Goal: Task Accomplishment & Management: Manage account settings

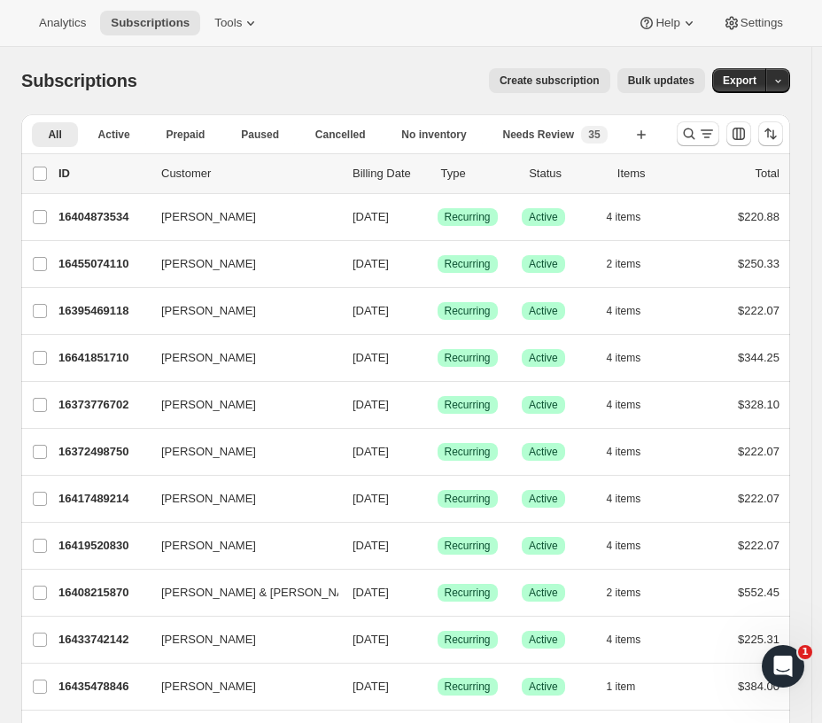
click at [754, 19] on span "Settings" at bounding box center [762, 23] width 43 height 14
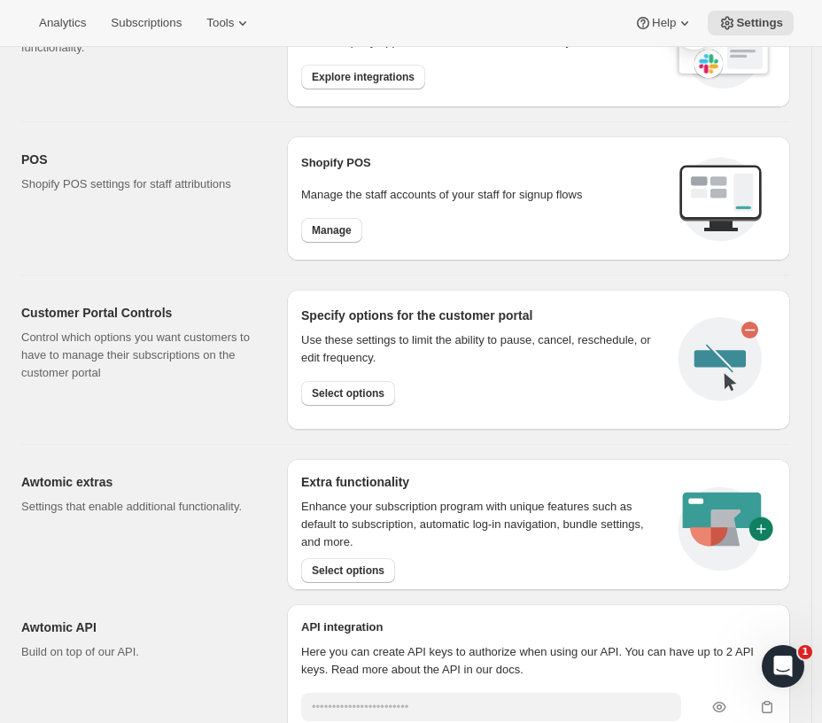
scroll to position [474, 0]
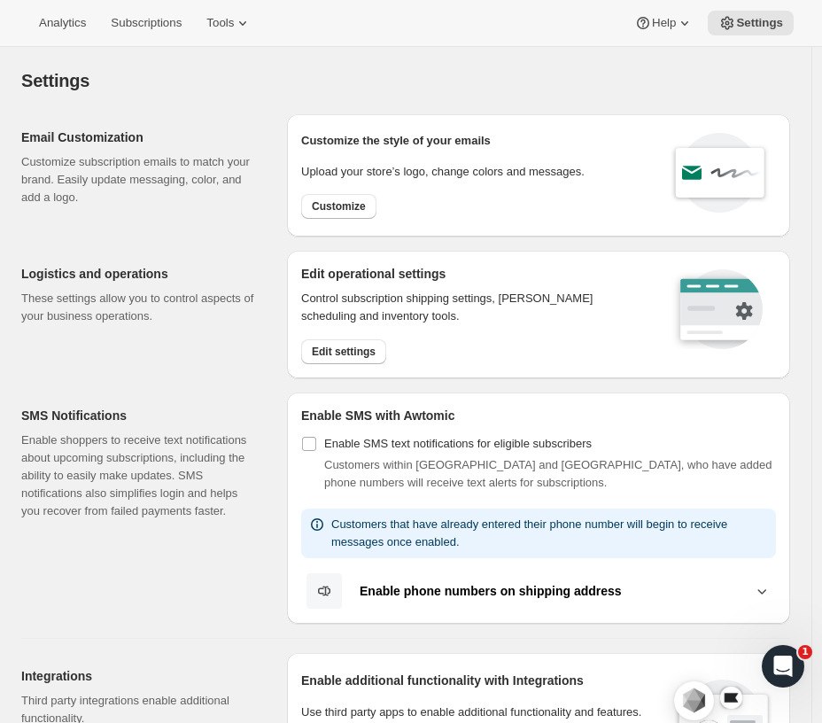
click at [760, 16] on span "Settings" at bounding box center [759, 23] width 47 height 14
click at [755, 27] on span "Settings" at bounding box center [759, 23] width 47 height 14
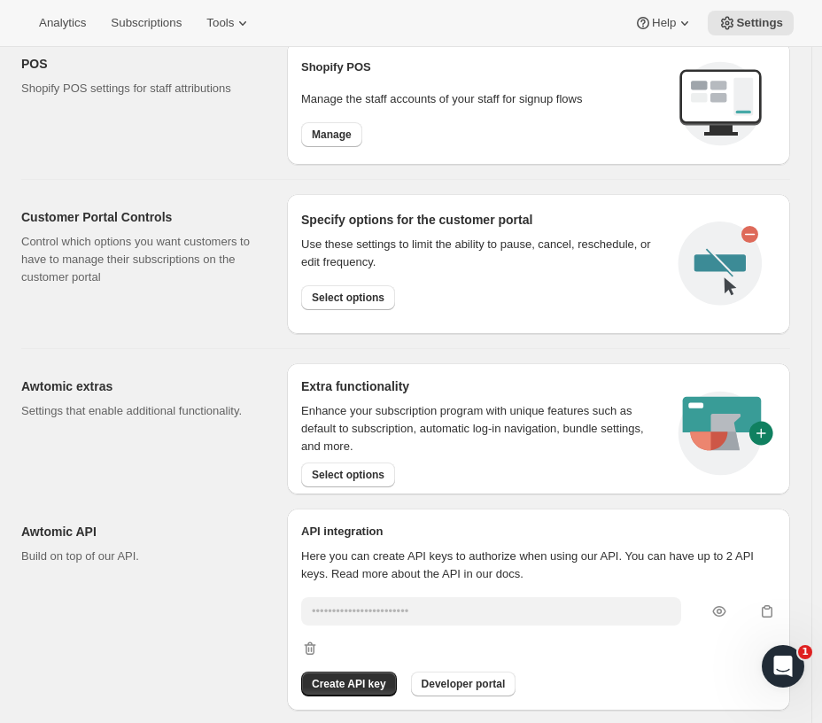
scroll to position [769, 0]
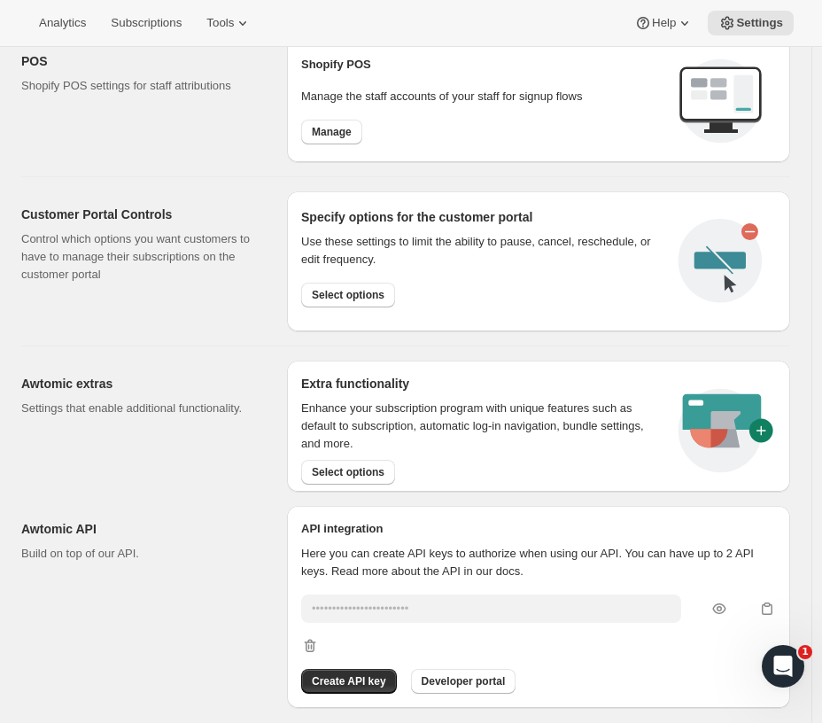
click at [338, 469] on span "Select options" at bounding box center [348, 472] width 73 height 14
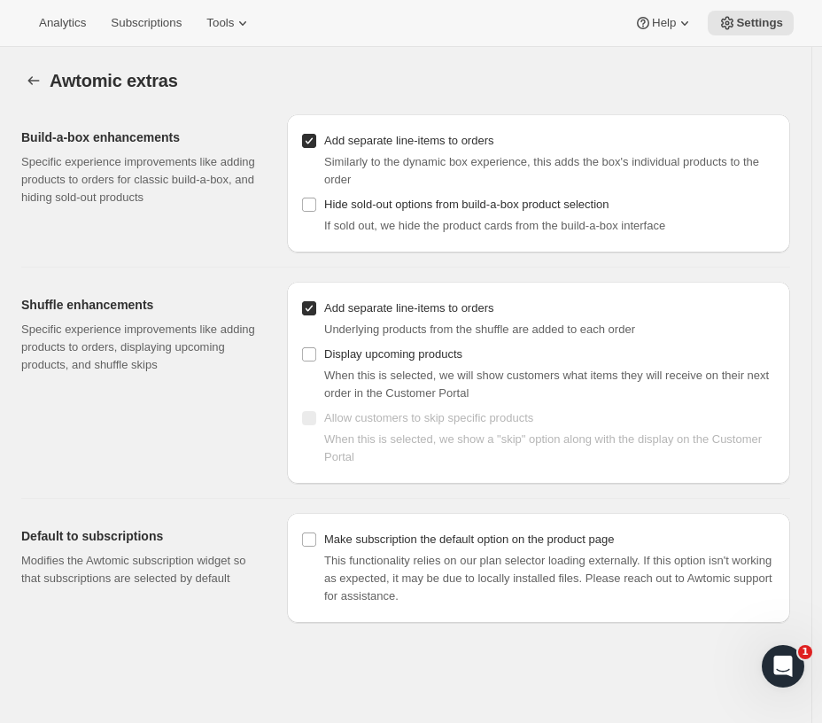
click at [27, 71] on button "Settings" at bounding box center [33, 80] width 25 height 25
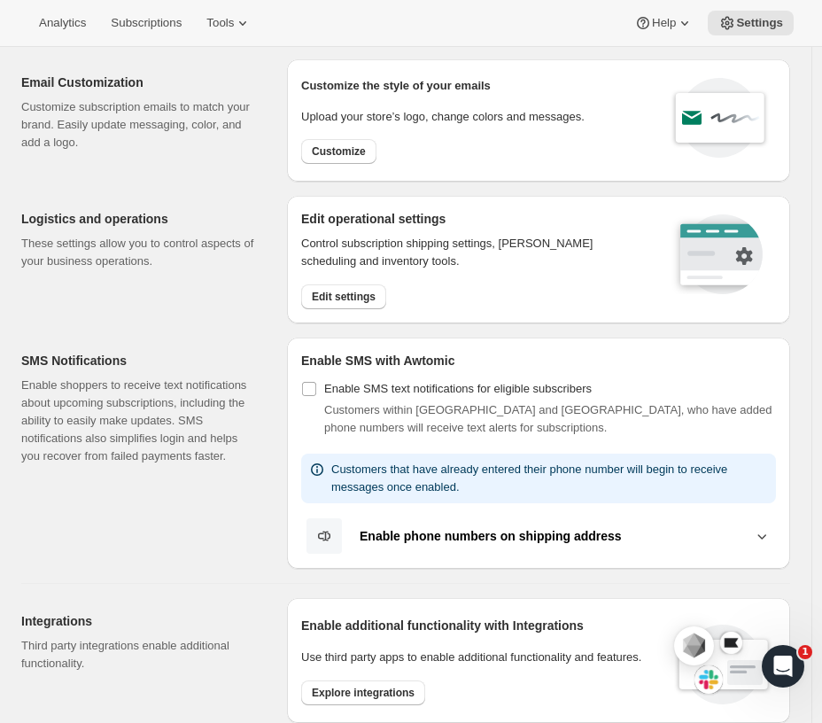
scroll to position [295, 0]
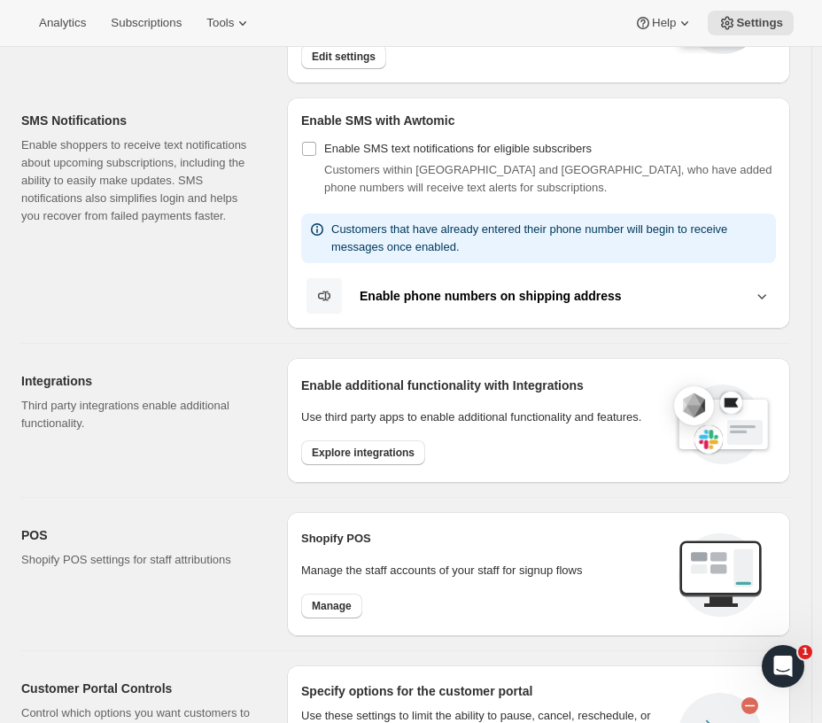
drag, startPoint x: 338, startPoint y: 601, endPoint x: 328, endPoint y: 600, distance: 10.7
click at [339, 600] on span "Manage" at bounding box center [332, 606] width 40 height 14
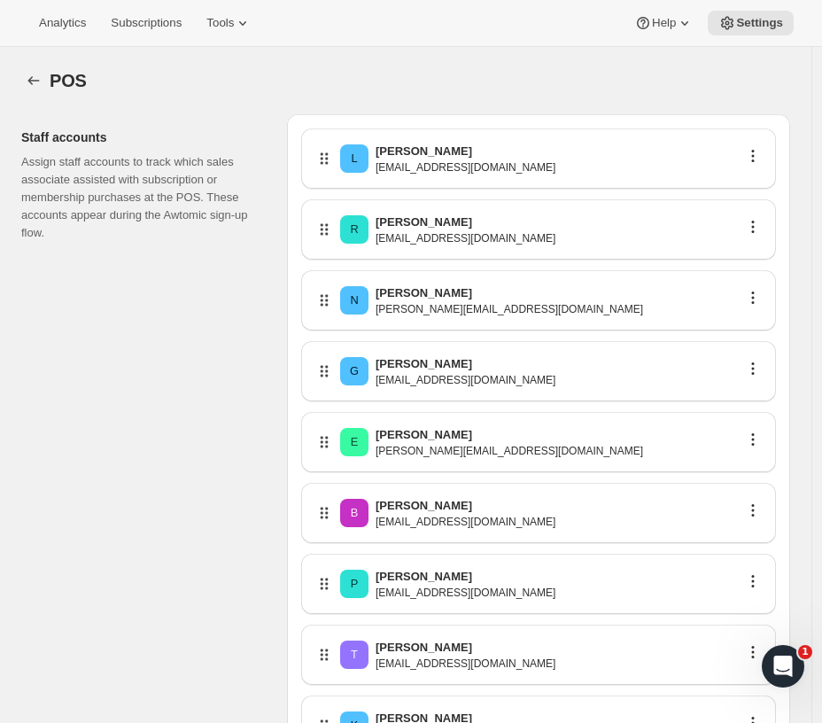
click at [34, 79] on icon "Settings" at bounding box center [34, 81] width 18 height 18
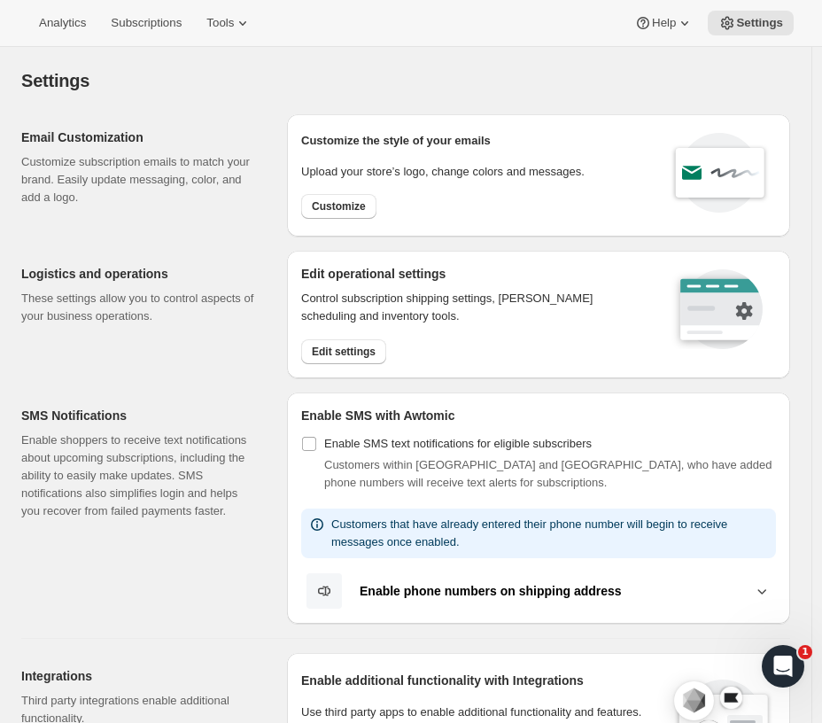
click at [234, 24] on icon at bounding box center [243, 23] width 18 height 18
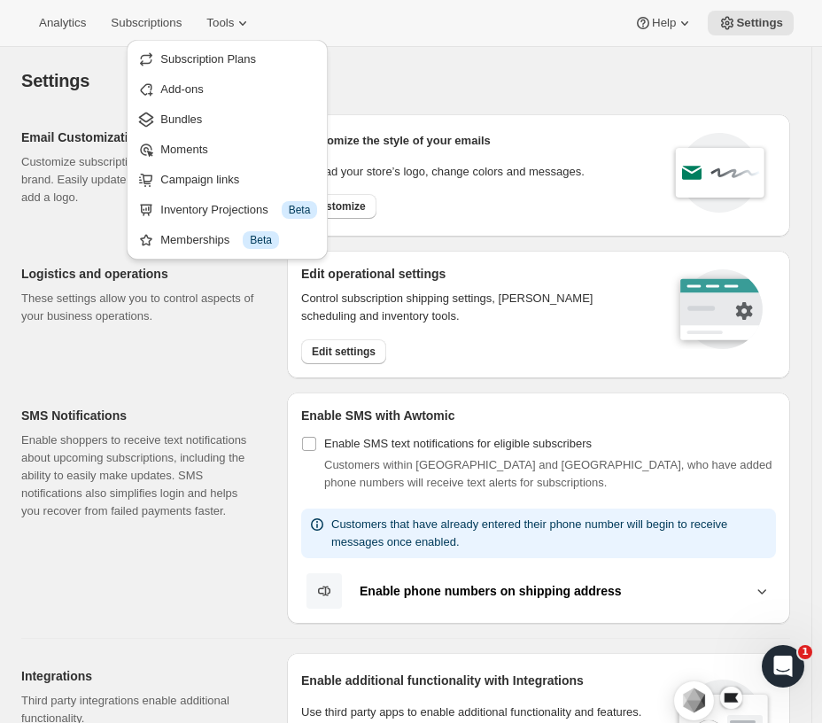
click at [234, 24] on icon at bounding box center [243, 23] width 18 height 18
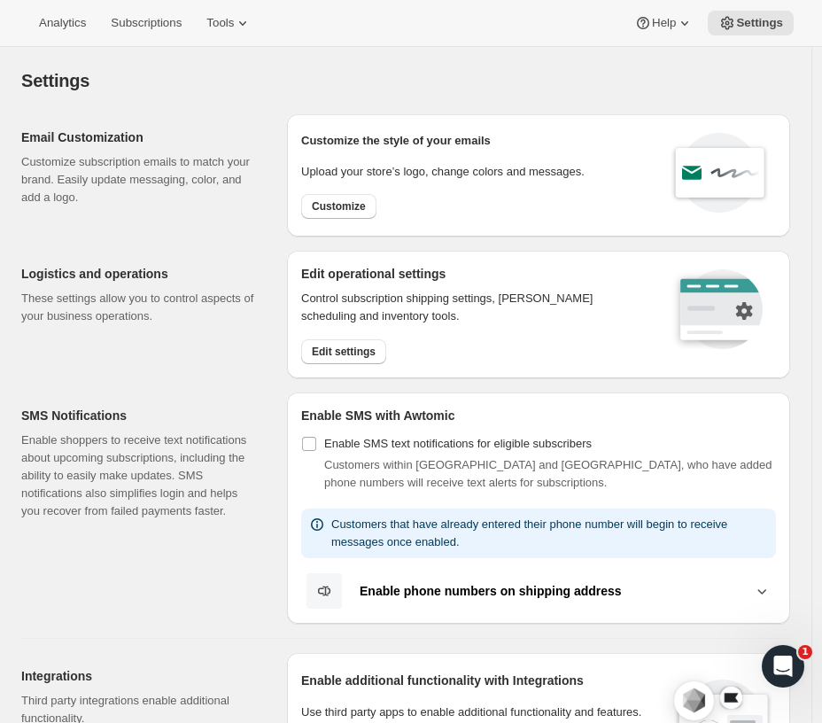
click at [333, 348] on span "Edit settings" at bounding box center [344, 352] width 64 height 14
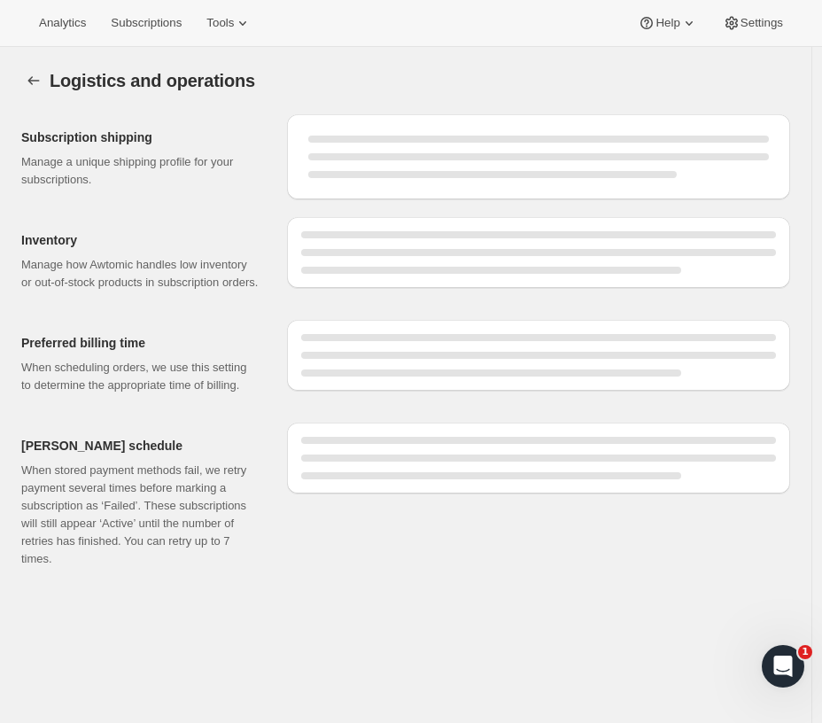
select select "08:00"
select select "PM"
select select "DAY"
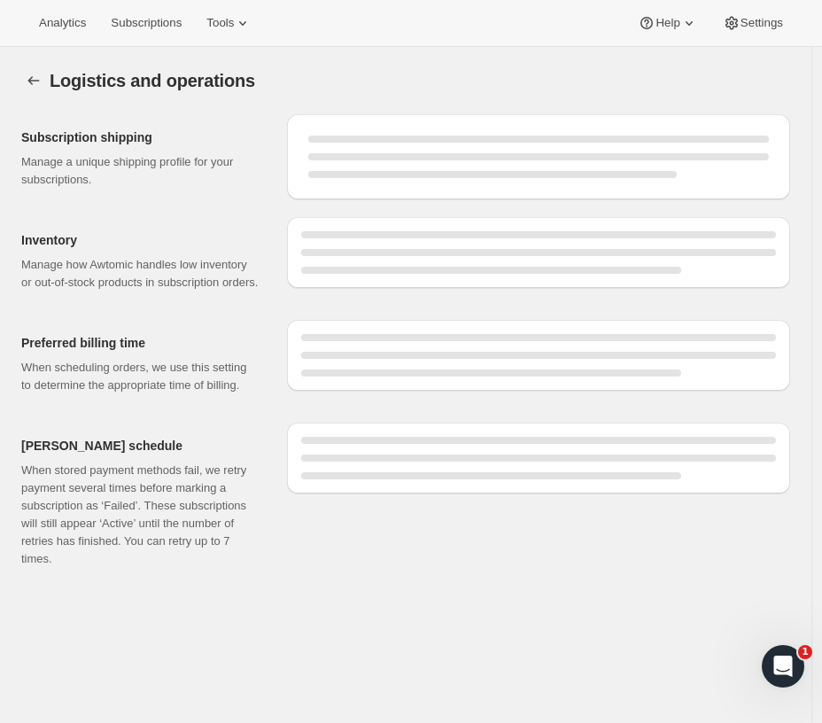
select select "DAY"
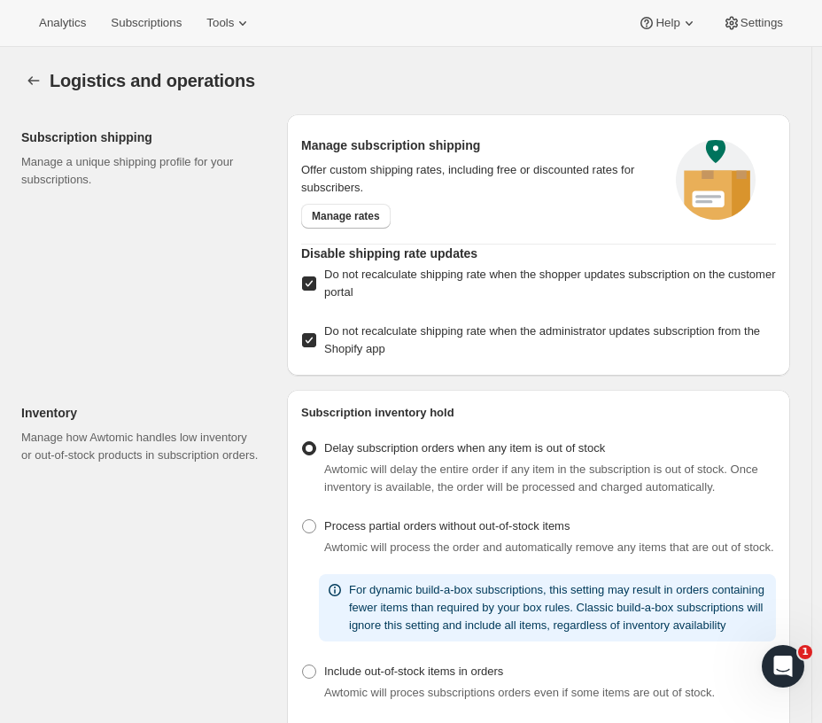
click at [36, 74] on icon "Settings" at bounding box center [34, 81] width 18 height 18
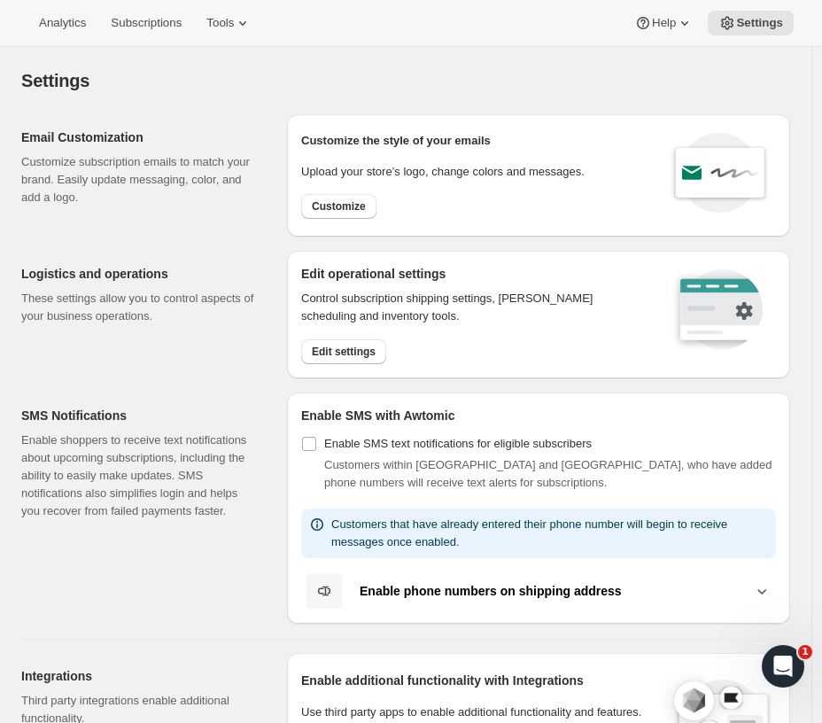
click at [360, 348] on span "Edit settings" at bounding box center [344, 352] width 64 height 14
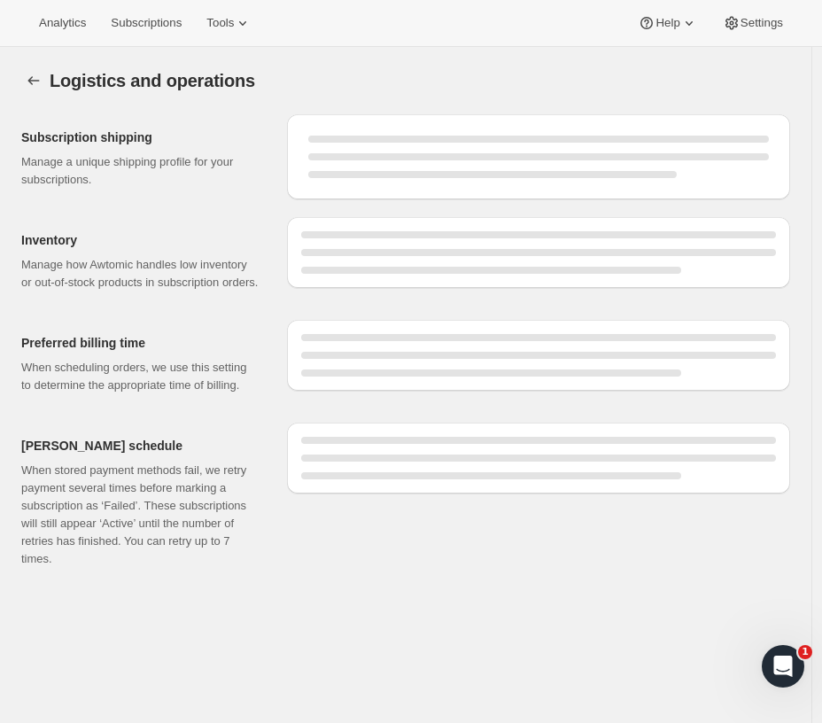
select select "08:00"
select select "PM"
select select "DAY"
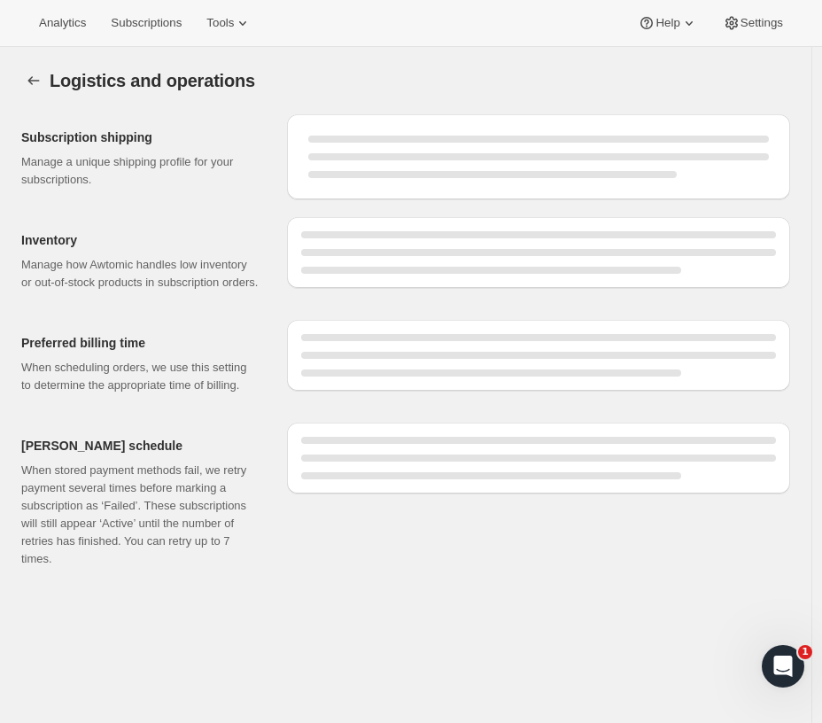
select select "DAY"
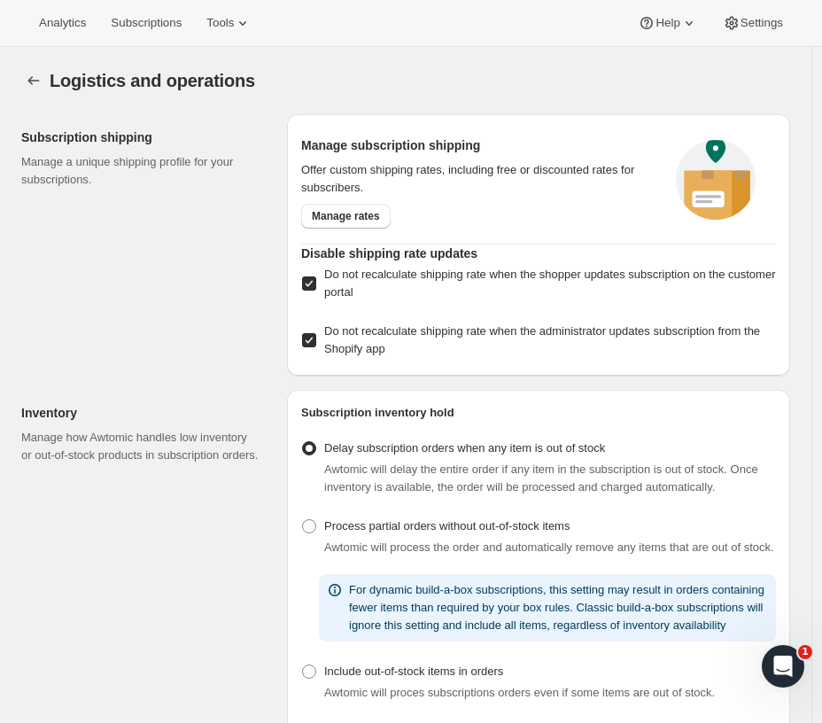
click at [38, 78] on icon "Settings" at bounding box center [34, 81] width 18 height 18
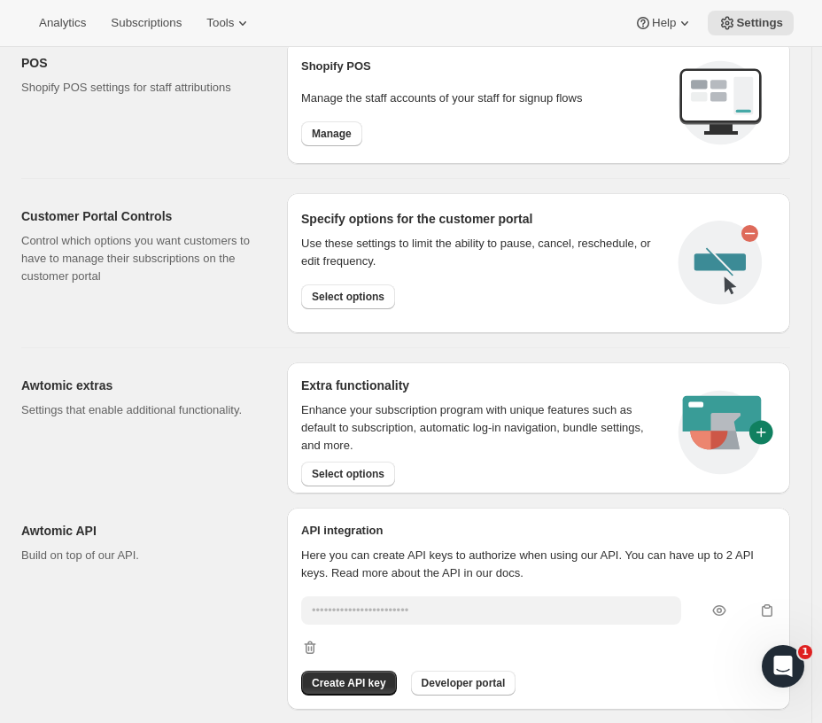
scroll to position [769, 0]
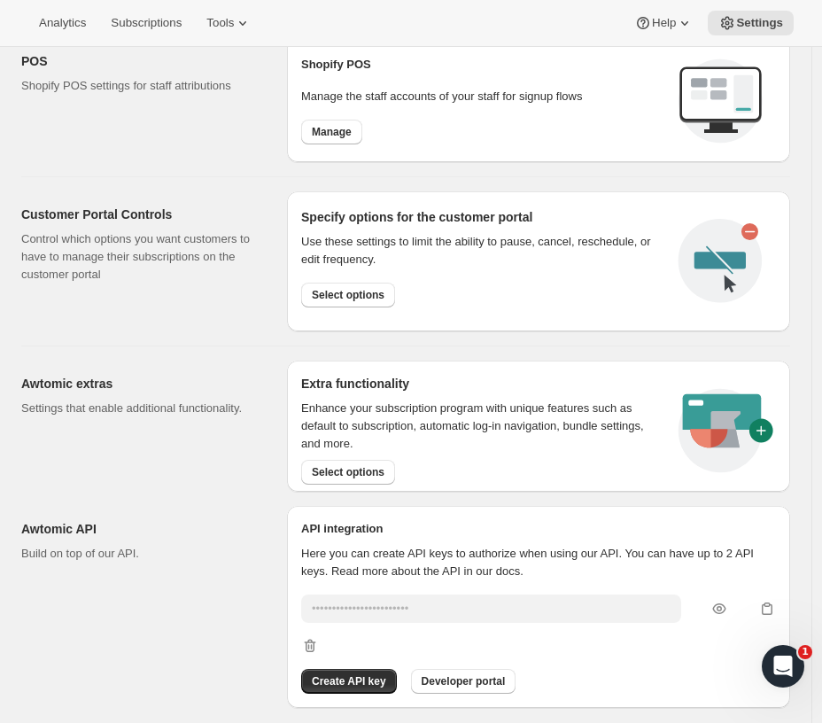
click at [369, 288] on span "Select options" at bounding box center [348, 295] width 73 height 14
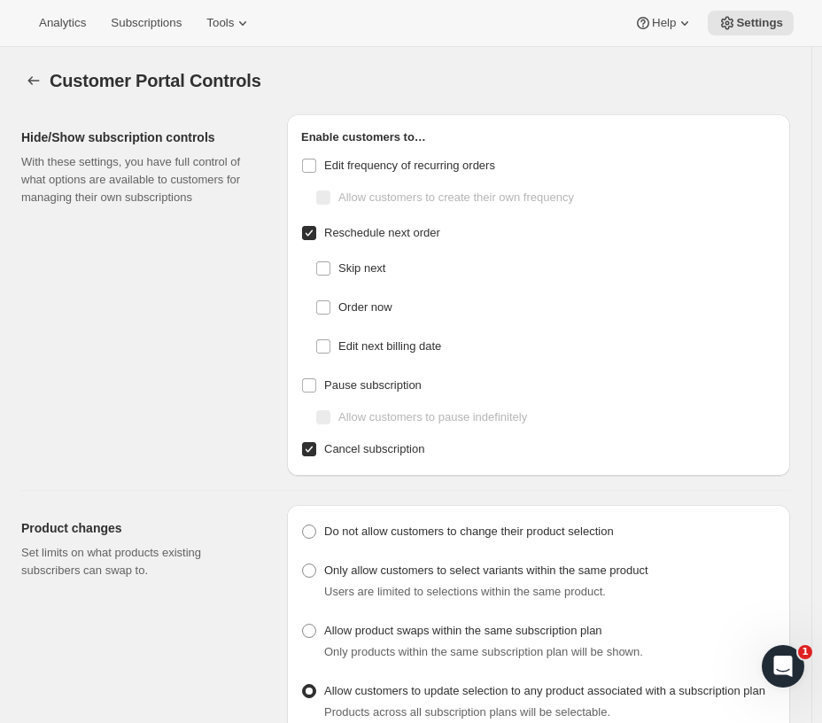
checkbox input "false"
click at [734, 20] on icon at bounding box center [727, 23] width 18 height 18
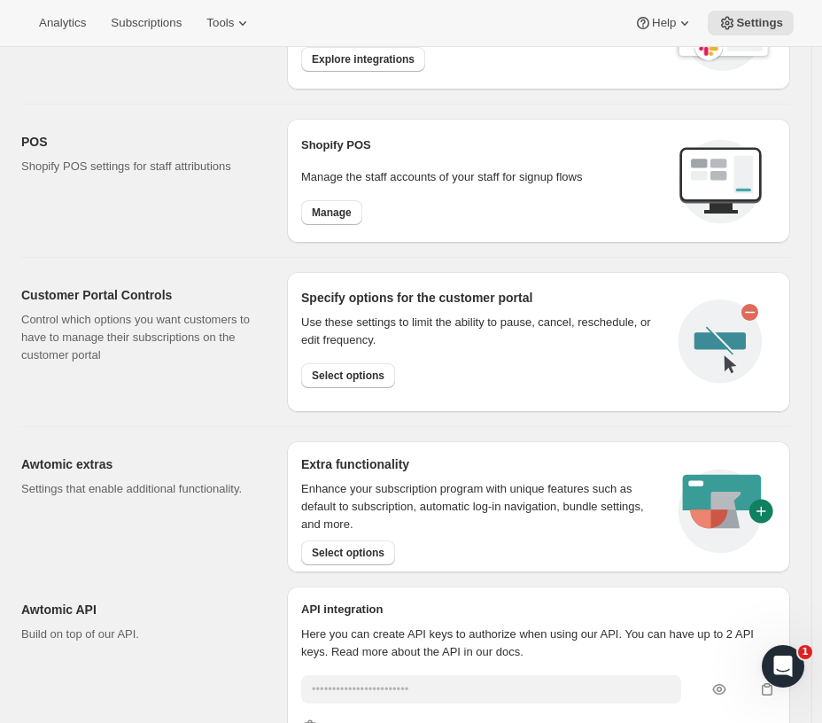
scroll to position [769, 0]
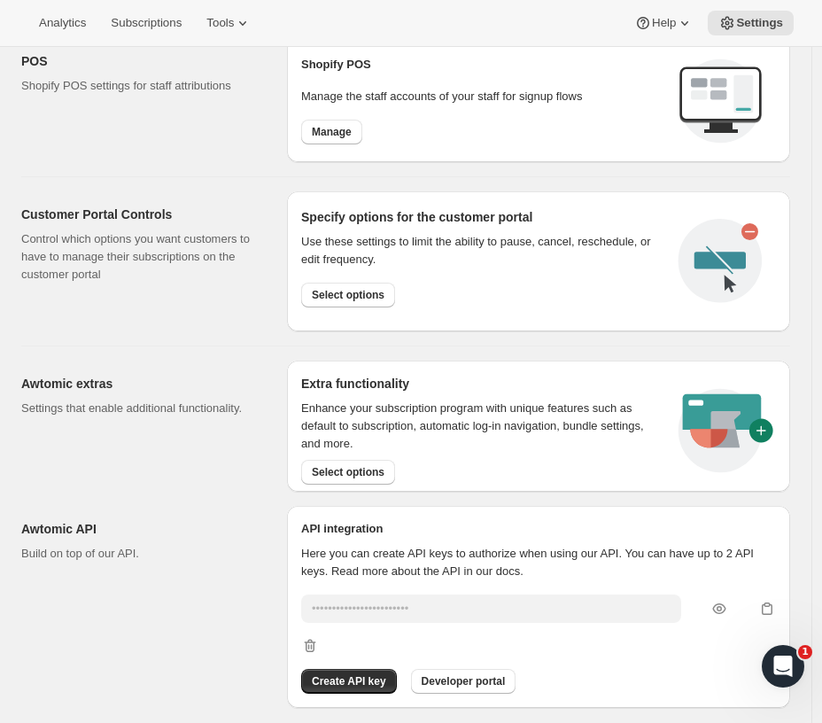
click at [369, 465] on span "Select options" at bounding box center [348, 472] width 73 height 14
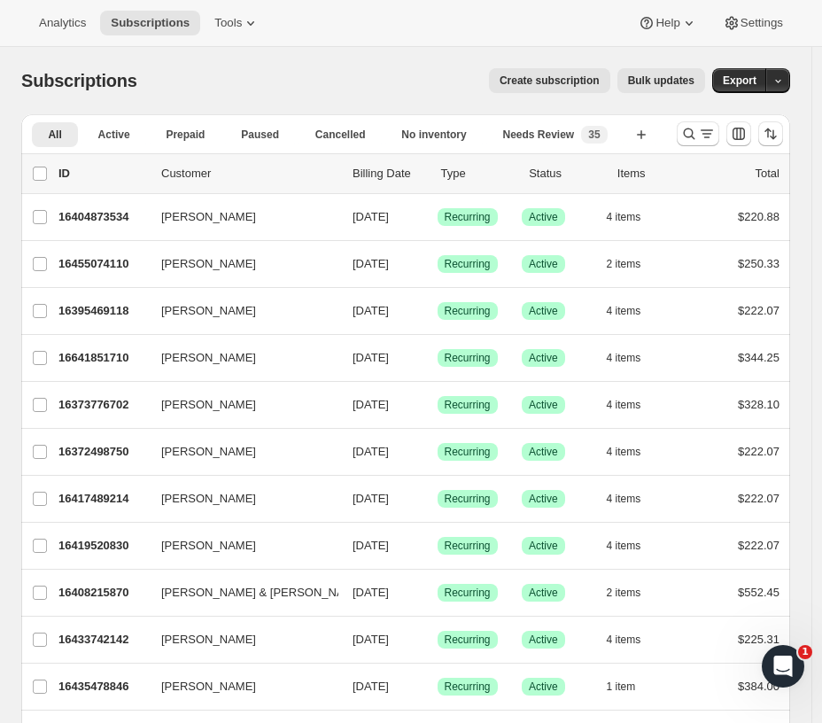
click at [759, 16] on span "Settings" at bounding box center [762, 23] width 43 height 14
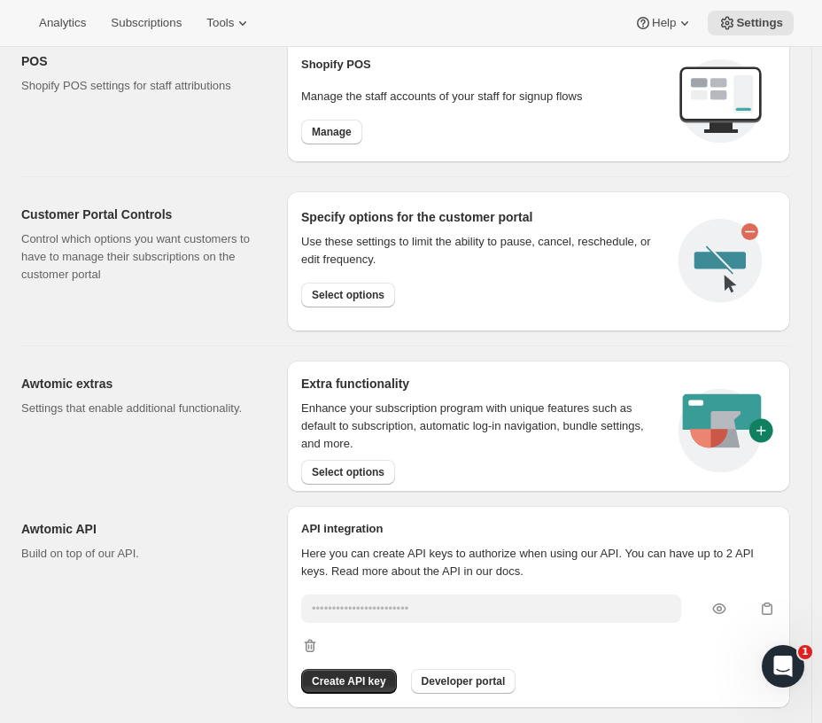
scroll to position [769, 0]
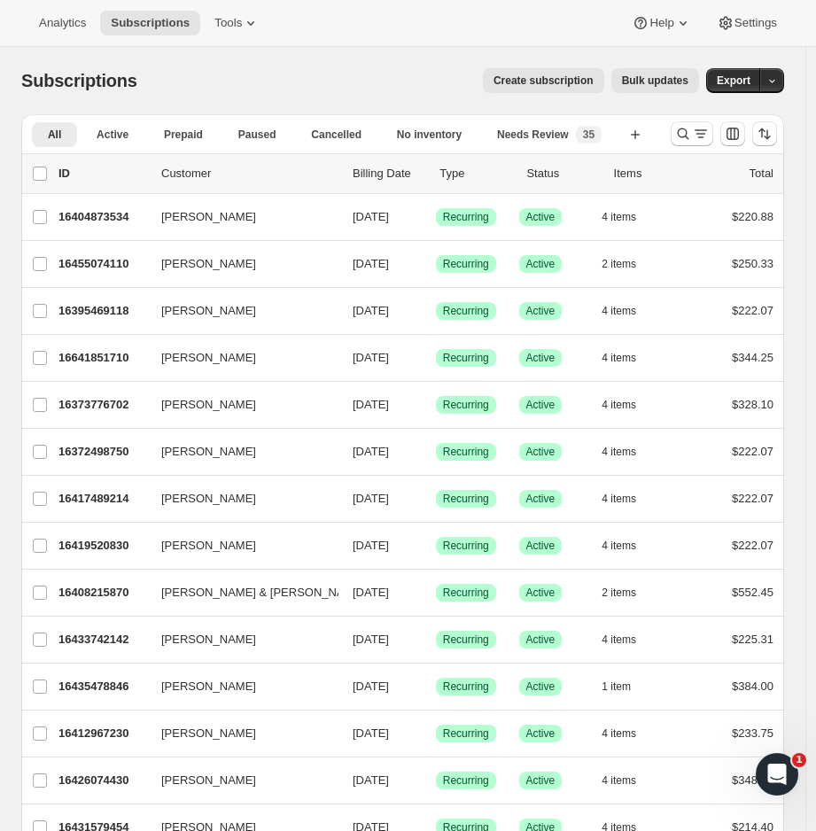
click at [766, 23] on span "Settings" at bounding box center [755, 23] width 43 height 14
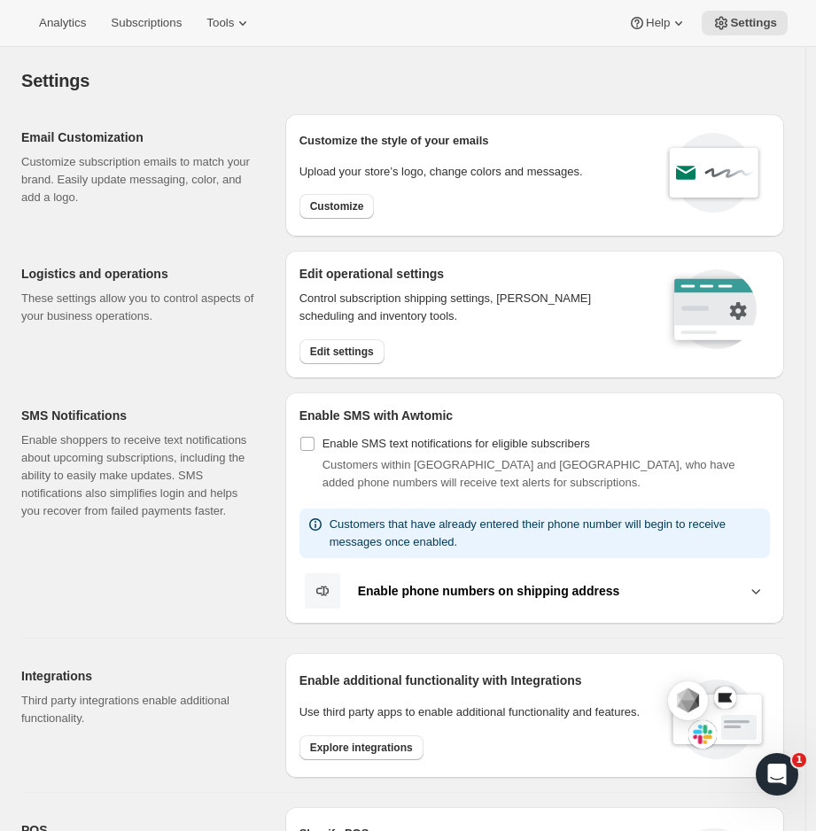
click at [363, 351] on span "Edit settings" at bounding box center [342, 352] width 64 height 14
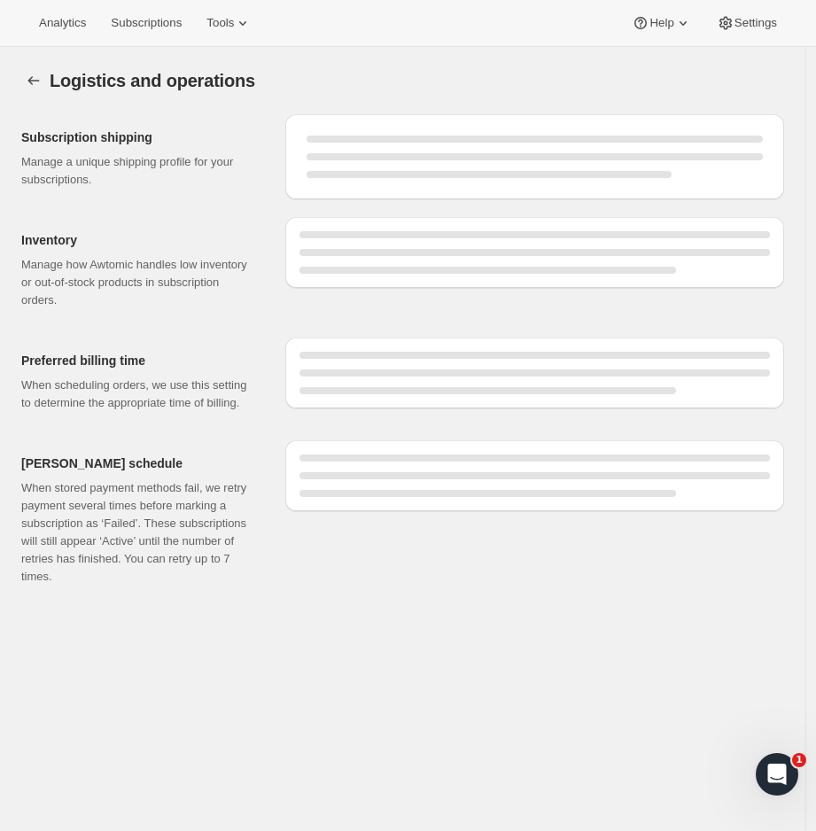
select select "08:00"
select select "PM"
select select "DAY"
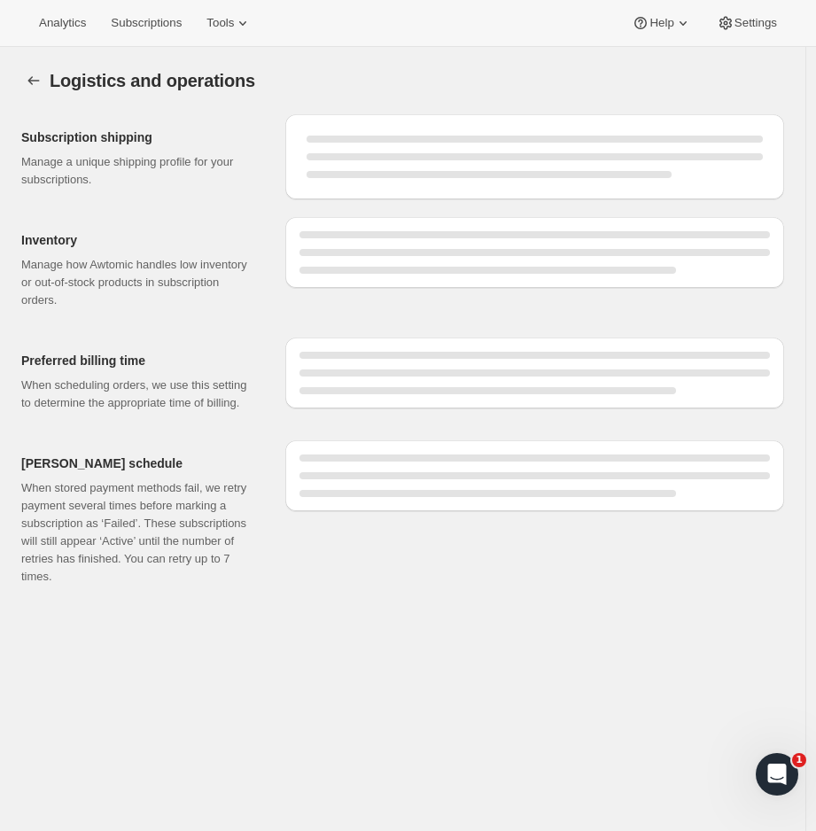
select select "DAY"
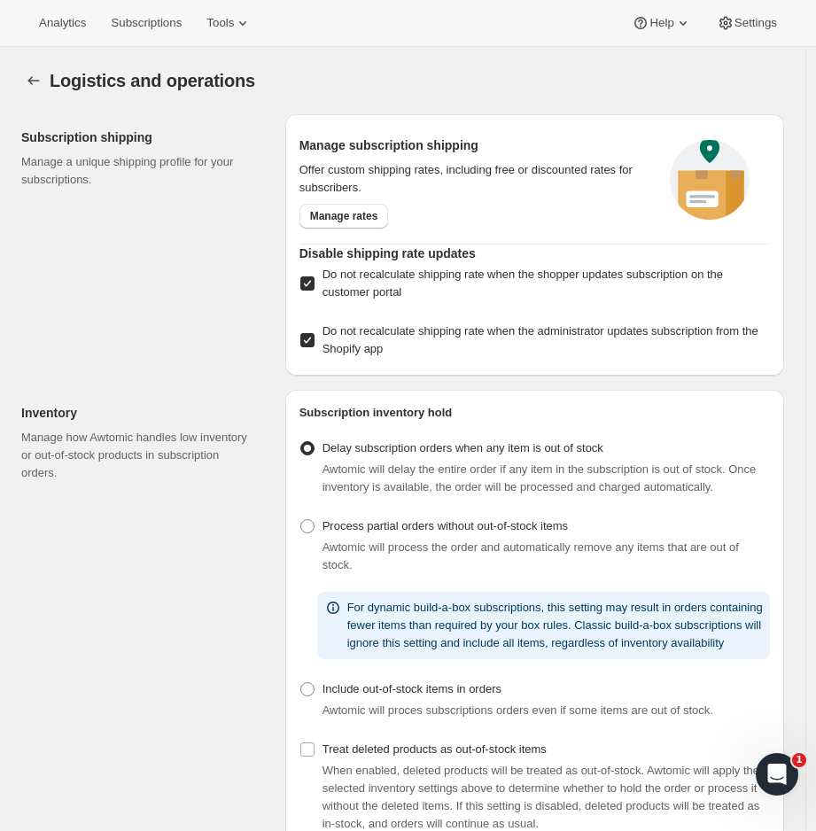
click at [28, 87] on icon "Settings" at bounding box center [34, 81] width 18 height 18
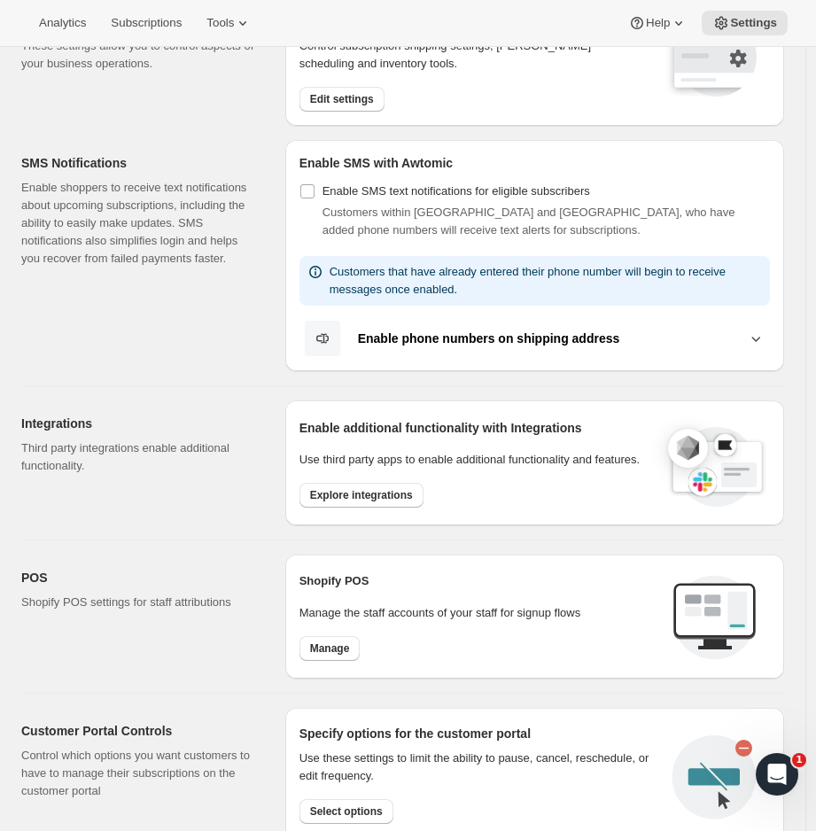
scroll to position [295, 0]
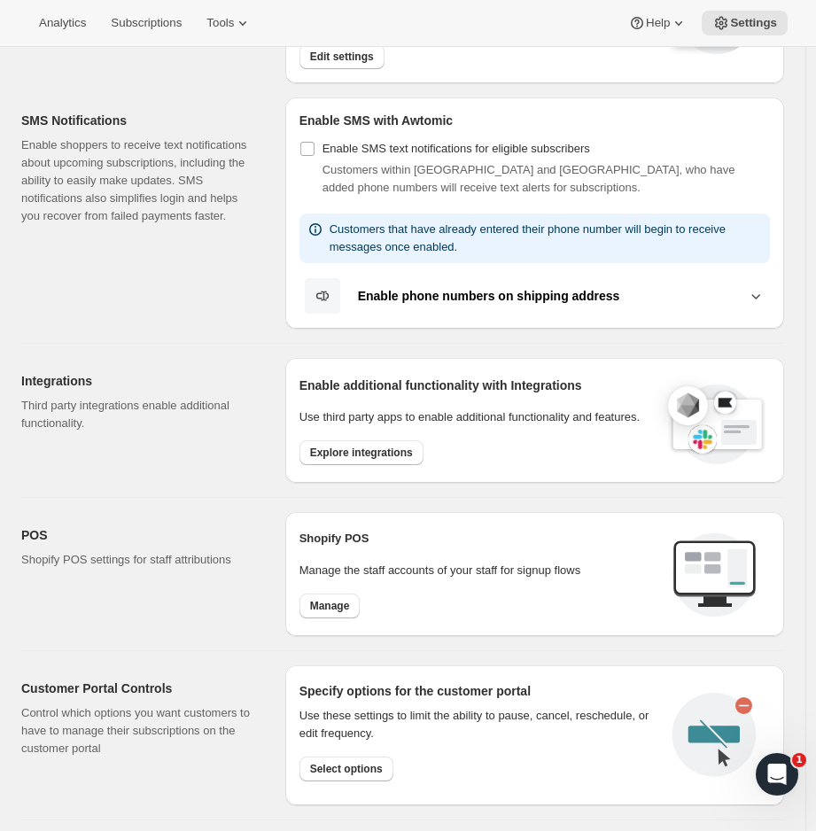
drag, startPoint x: 372, startPoint y: 448, endPoint x: 447, endPoint y: 436, distance: 76.3
click at [375, 446] on span "Explore integrations" at bounding box center [361, 453] width 103 height 14
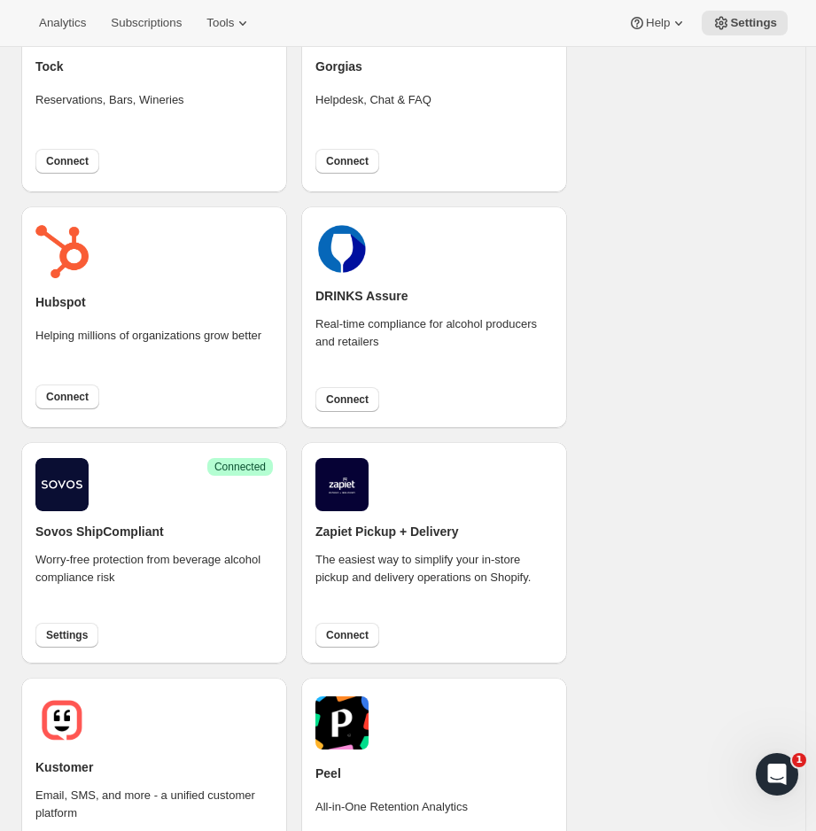
scroll to position [596, 0]
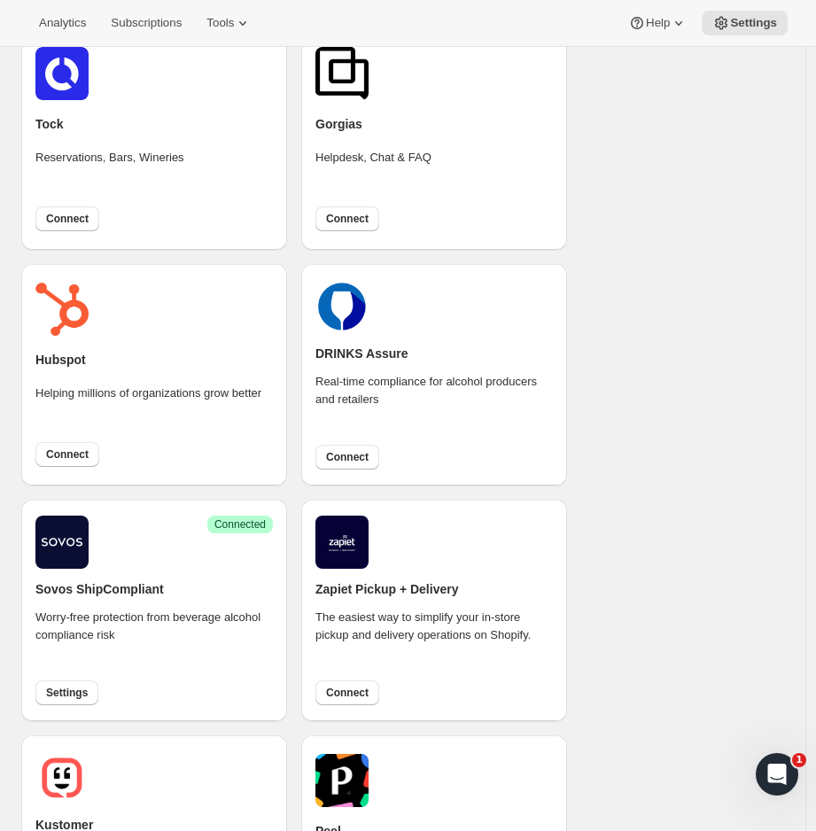
click at [75, 540] on img at bounding box center [61, 542] width 53 height 53
click at [78, 682] on button "Settings" at bounding box center [66, 692] width 63 height 25
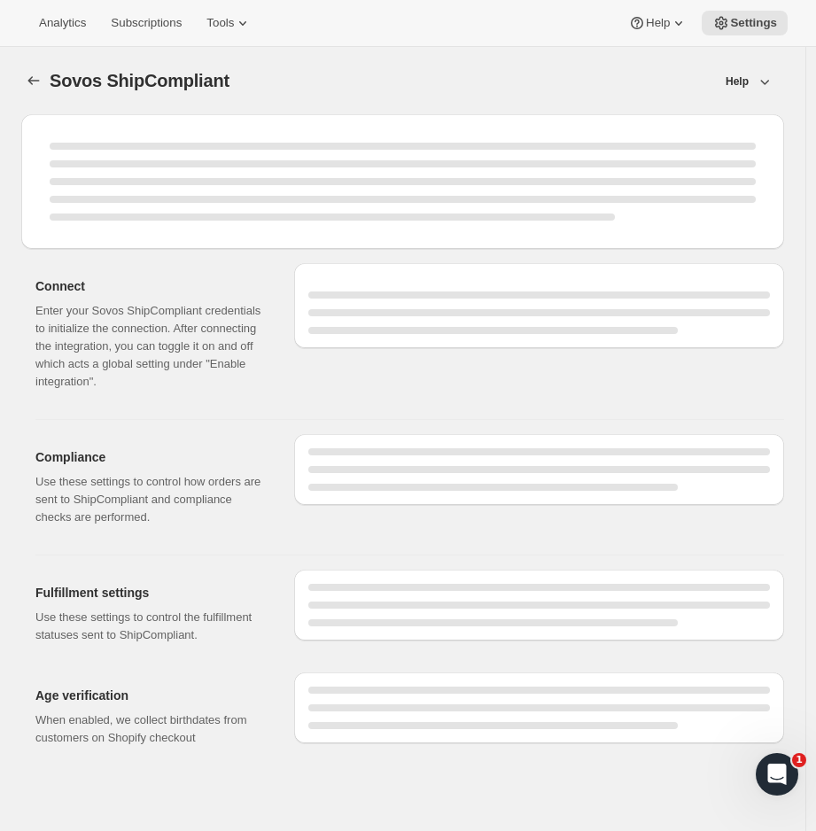
select select "WineShipping"
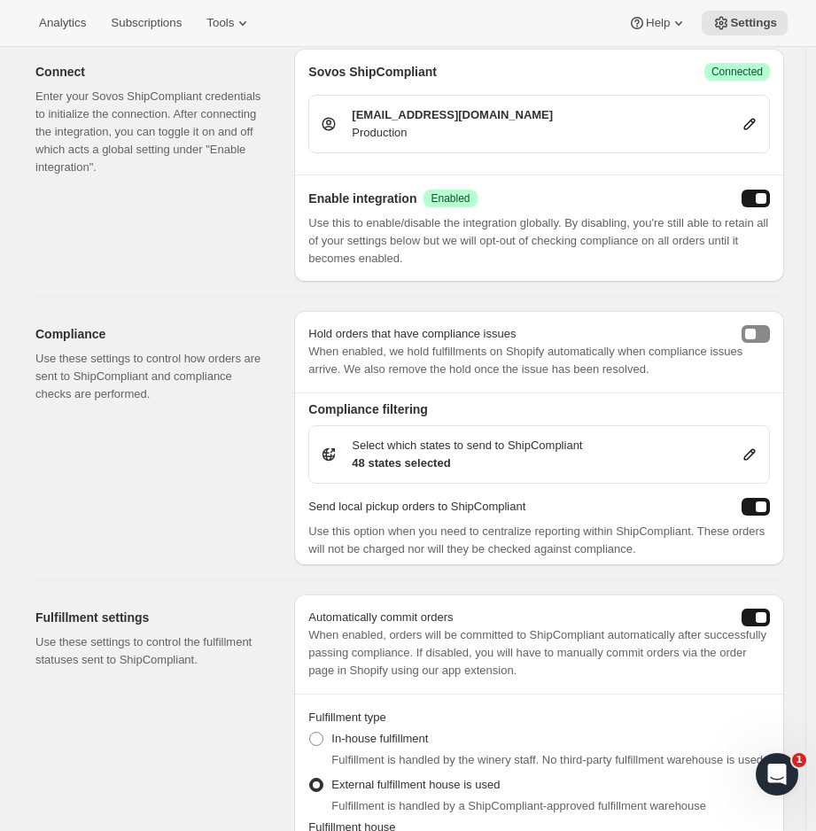
scroll to position [282, 0]
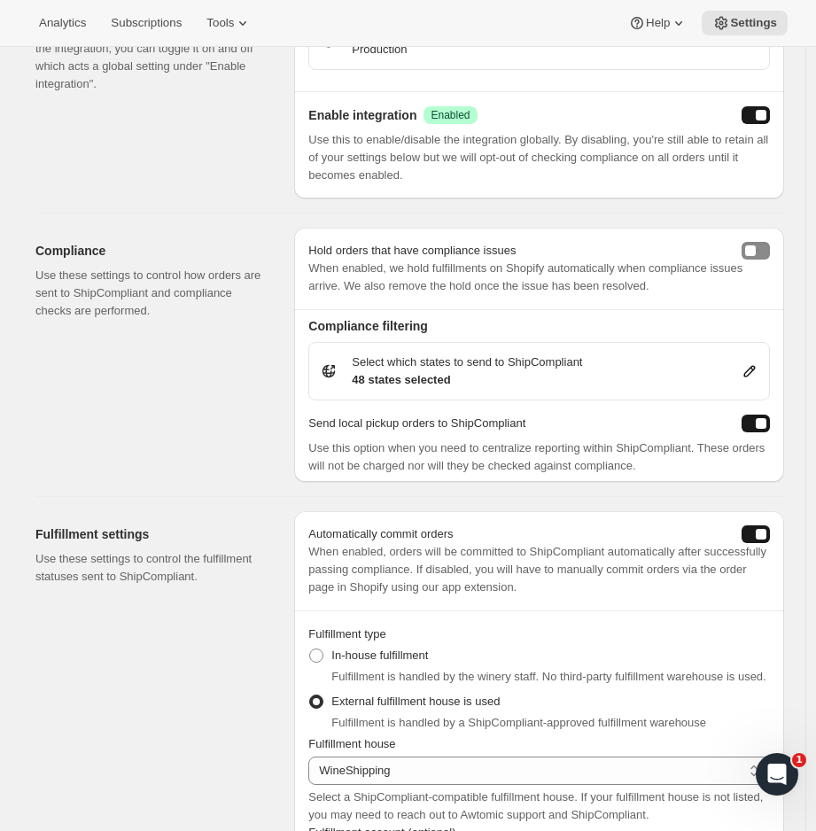
click at [770, 248] on button "holdShopifyFulfillmentOrders" at bounding box center [755, 251] width 28 height 18
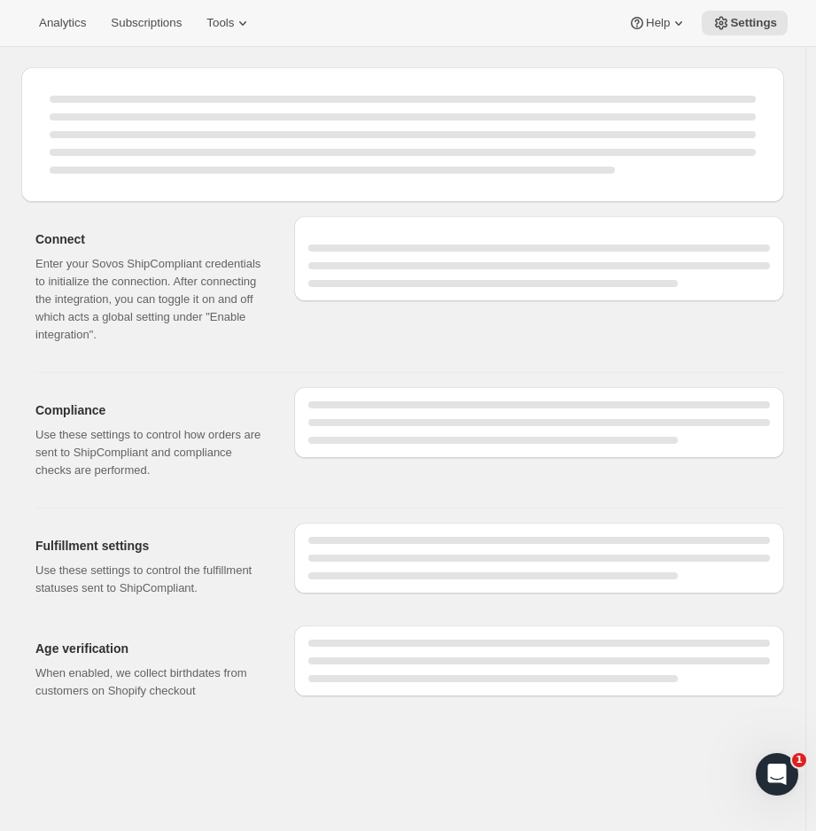
select select "WineShipping"
